Goal: Browse casually: Explore the website without a specific task or goal

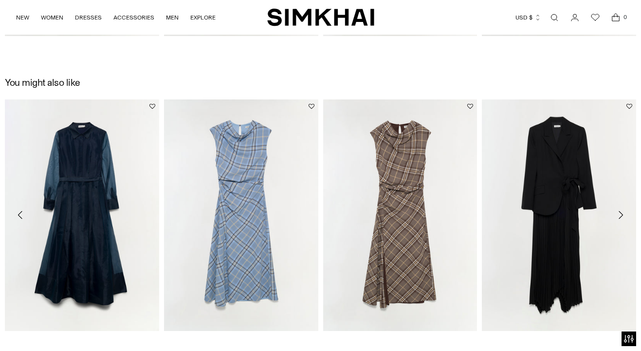
scroll to position [1252, 0]
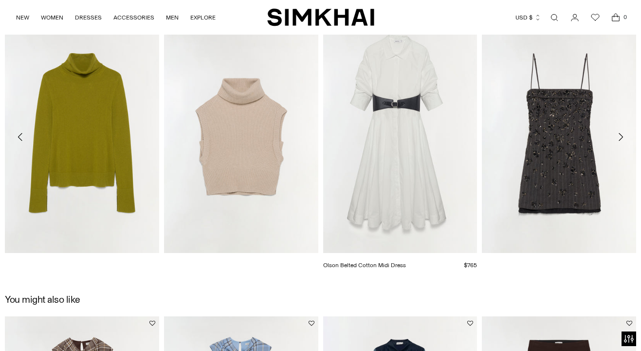
scroll to position [863, 0]
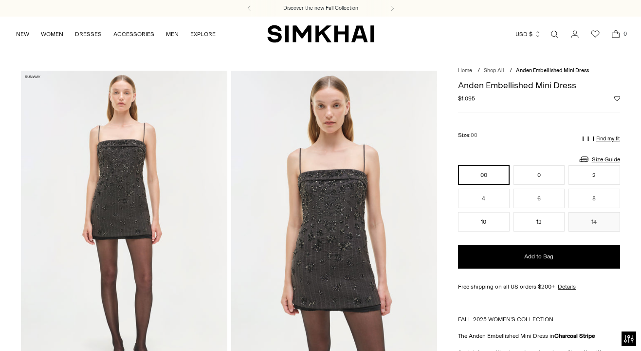
scroll to position [339, 0]
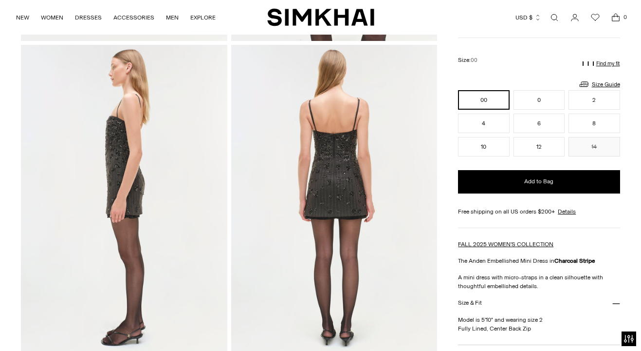
click at [428, 73] on img at bounding box center [334, 199] width 206 height 309
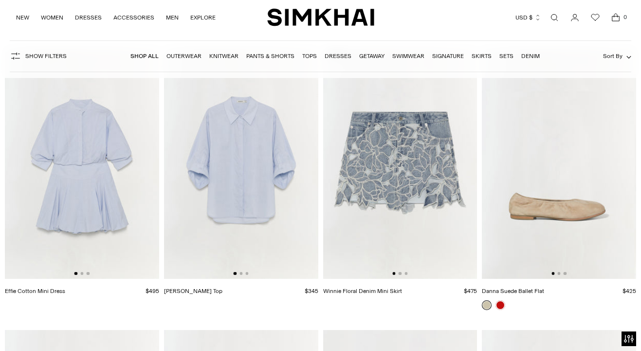
scroll to position [20419, 0]
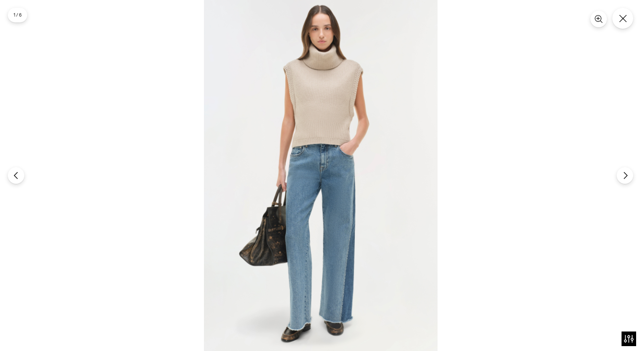
scroll to position [75, 0]
click at [626, 22] on icon "Close" at bounding box center [623, 18] width 9 height 9
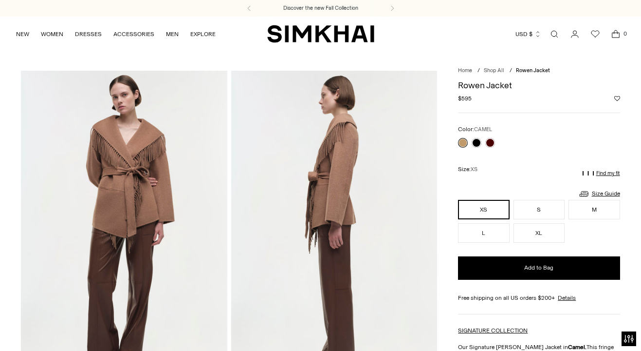
click at [146, 160] on img at bounding box center [124, 225] width 206 height 309
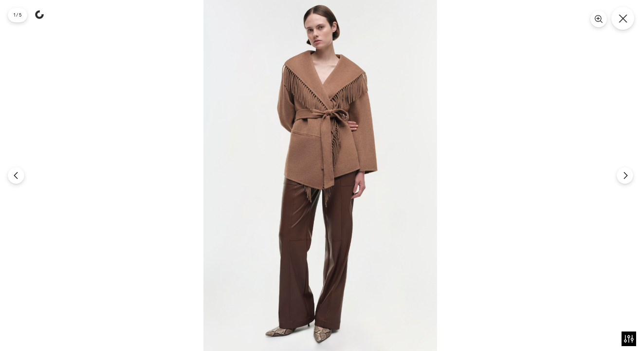
click at [621, 23] on button "Close" at bounding box center [623, 18] width 23 height 23
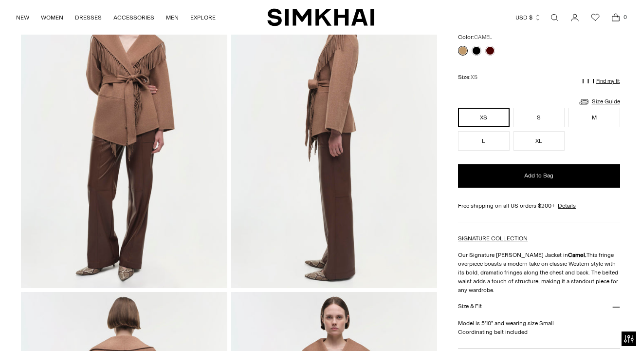
scroll to position [295, 0]
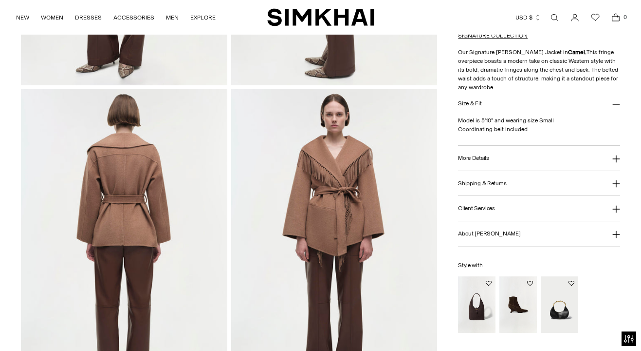
click at [361, 184] on img at bounding box center [334, 243] width 206 height 309
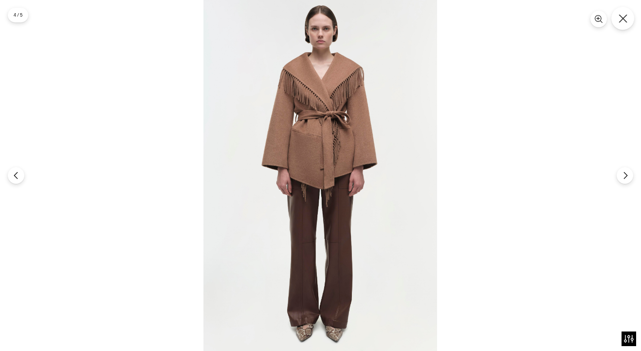
click at [625, 18] on icon "Close" at bounding box center [623, 18] width 9 height 9
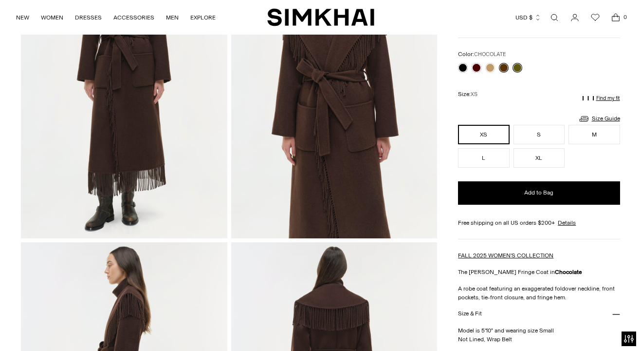
scroll to position [204, 0]
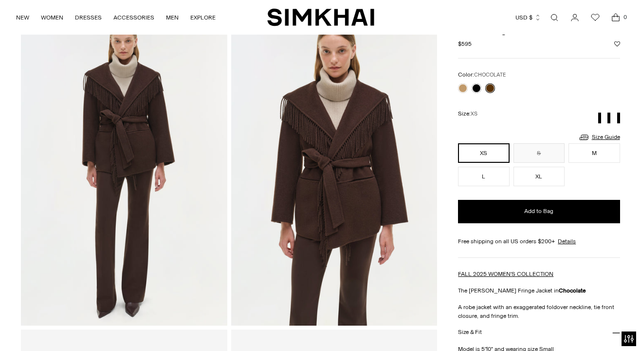
scroll to position [68, 0]
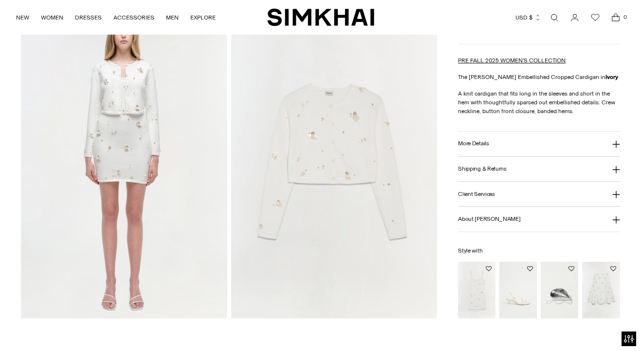
scroll to position [684, 0]
